Goal: Transaction & Acquisition: Subscribe to service/newsletter

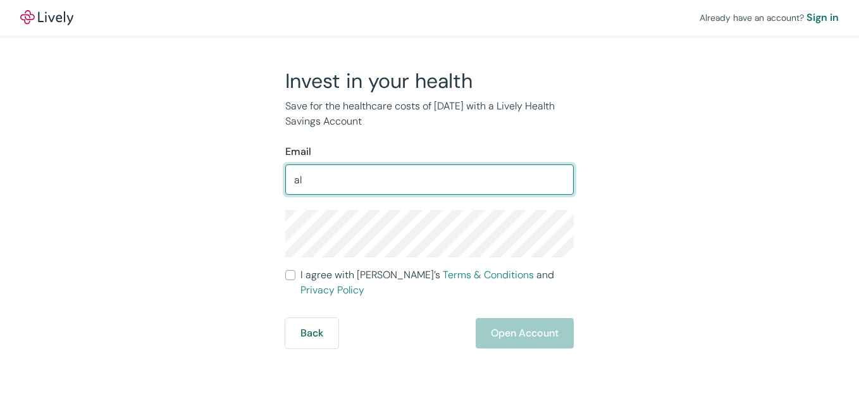
type input "[EMAIL_ADDRESS][DOMAIN_NAME]"
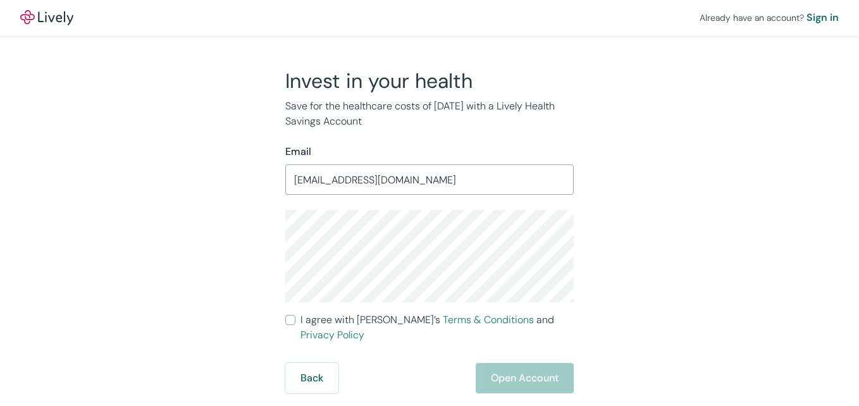
click at [287, 316] on input "I agree with Lively’s Terms & Conditions and Privacy Policy" at bounding box center [290, 320] width 10 height 10
checkbox input "true"
click at [514, 365] on button "Open Account" at bounding box center [525, 378] width 98 height 30
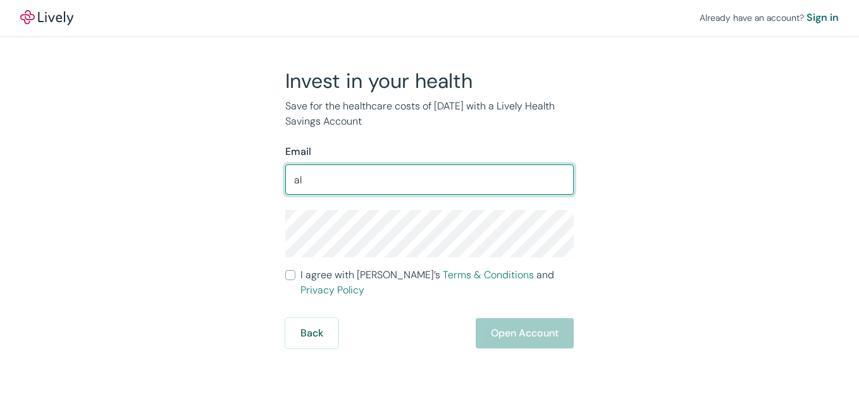
type input "a"
type input "m"
type input "a"
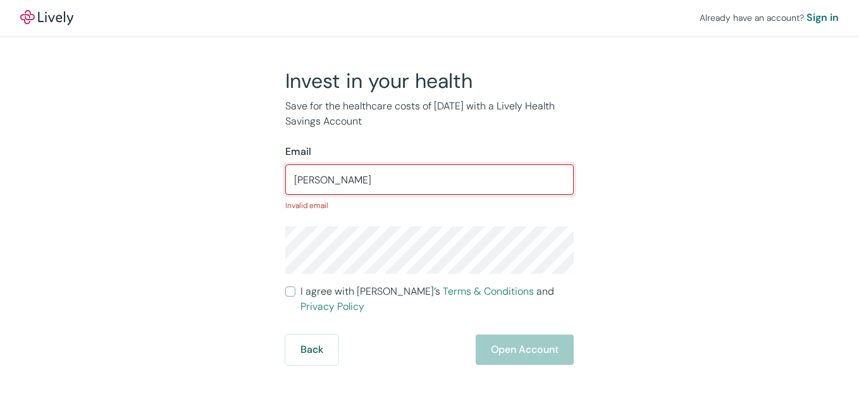
type input "leonshonta1@gmail.com"
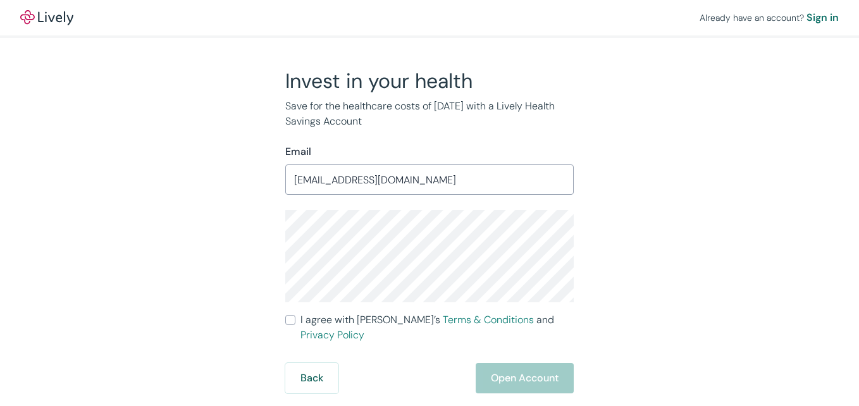
click at [355, 317] on span "I agree with Lively’s Terms & Conditions and Privacy Policy" at bounding box center [436, 327] width 273 height 30
click at [295, 317] on input "I agree with Lively’s Terms & Conditions and Privacy Policy" at bounding box center [290, 320] width 10 height 10
checkbox input "true"
click at [545, 367] on button "Open Account" at bounding box center [525, 378] width 98 height 30
